Goal: Check status: Check status

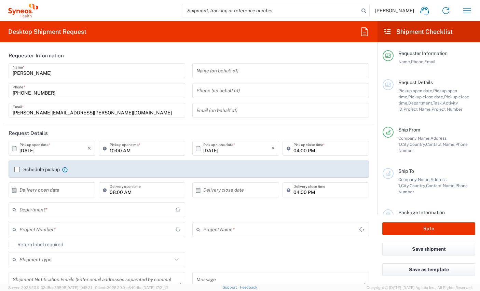
type input "Comunidad de Madrid"
type input "8350"
type input "Spain"
type input "Syneos Health Clinical Spain"
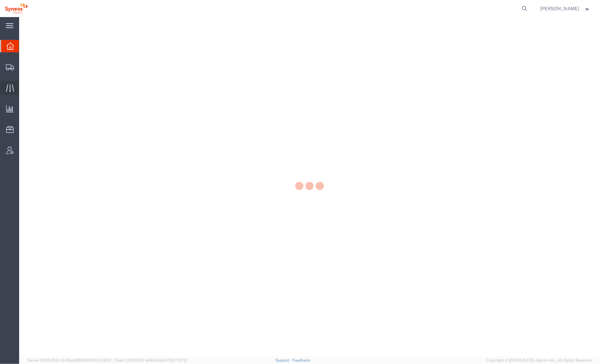
click at [13, 88] on icon at bounding box center [10, 88] width 8 height 8
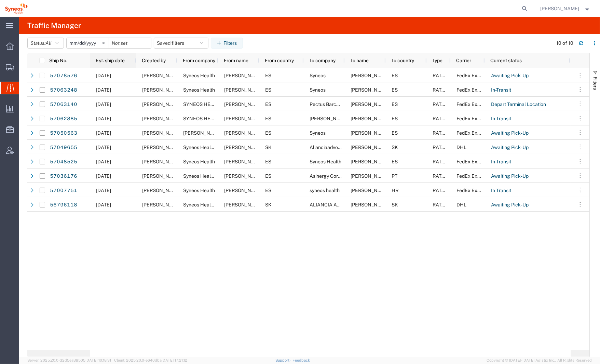
click at [110, 64] on div "Est. ship date" at bounding box center [115, 60] width 38 height 11
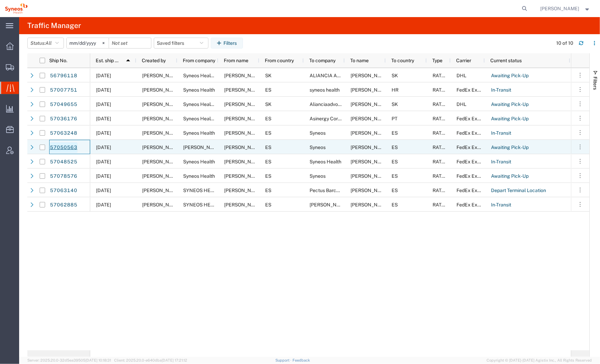
click at [73, 147] on link "57050563" at bounding box center [64, 147] width 28 height 11
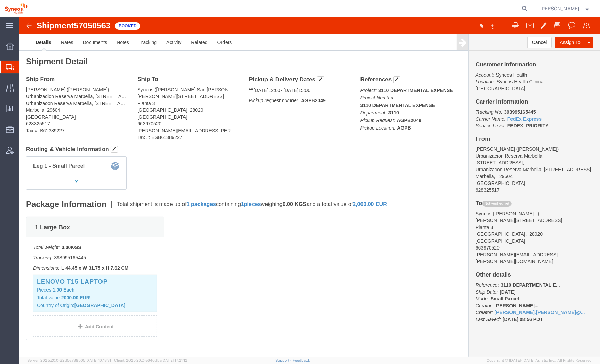
click b "393995165445"
copy b "393995165445"
click link "Tracking"
